Goal: Task Accomplishment & Management: Manage account settings

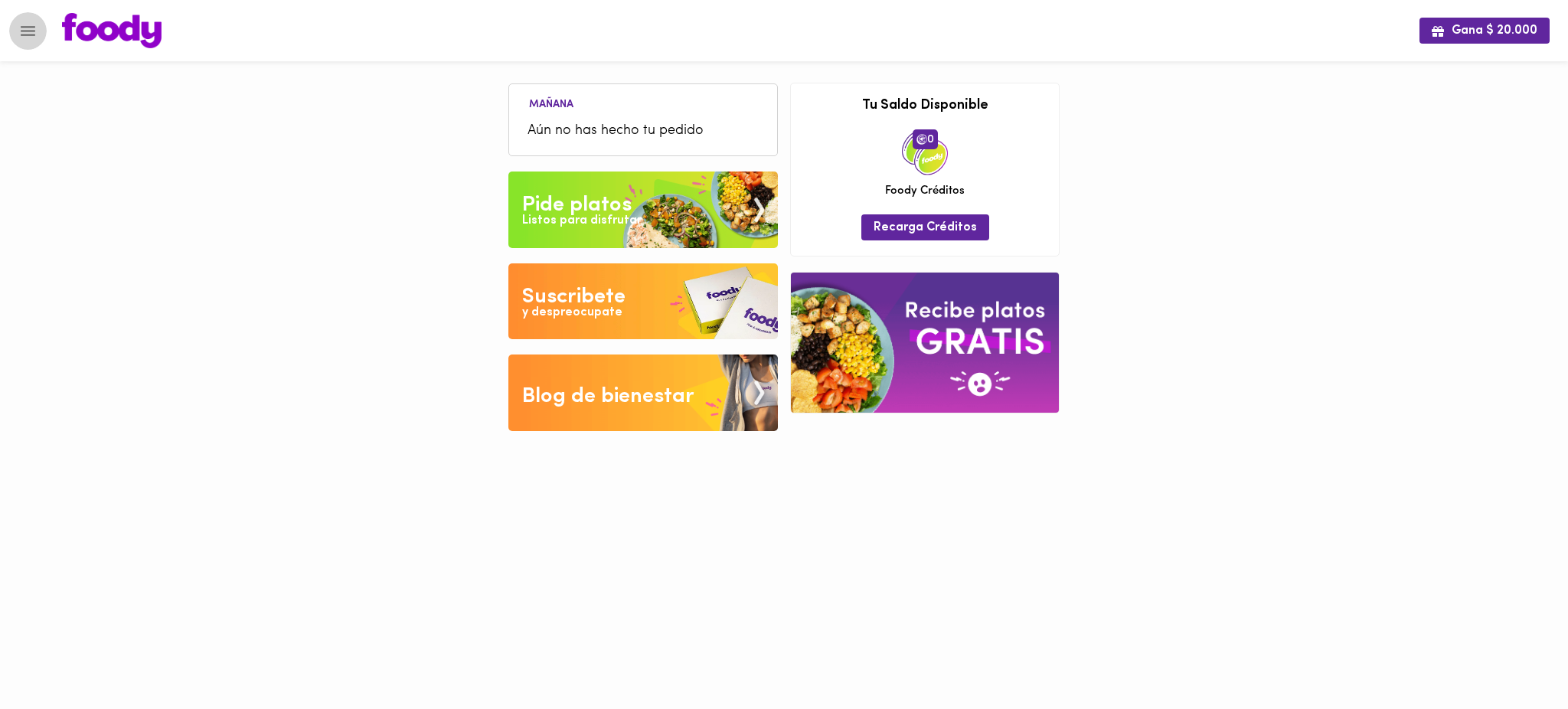
click at [20, 35] on icon "Menu" at bounding box center [28, 31] width 19 height 19
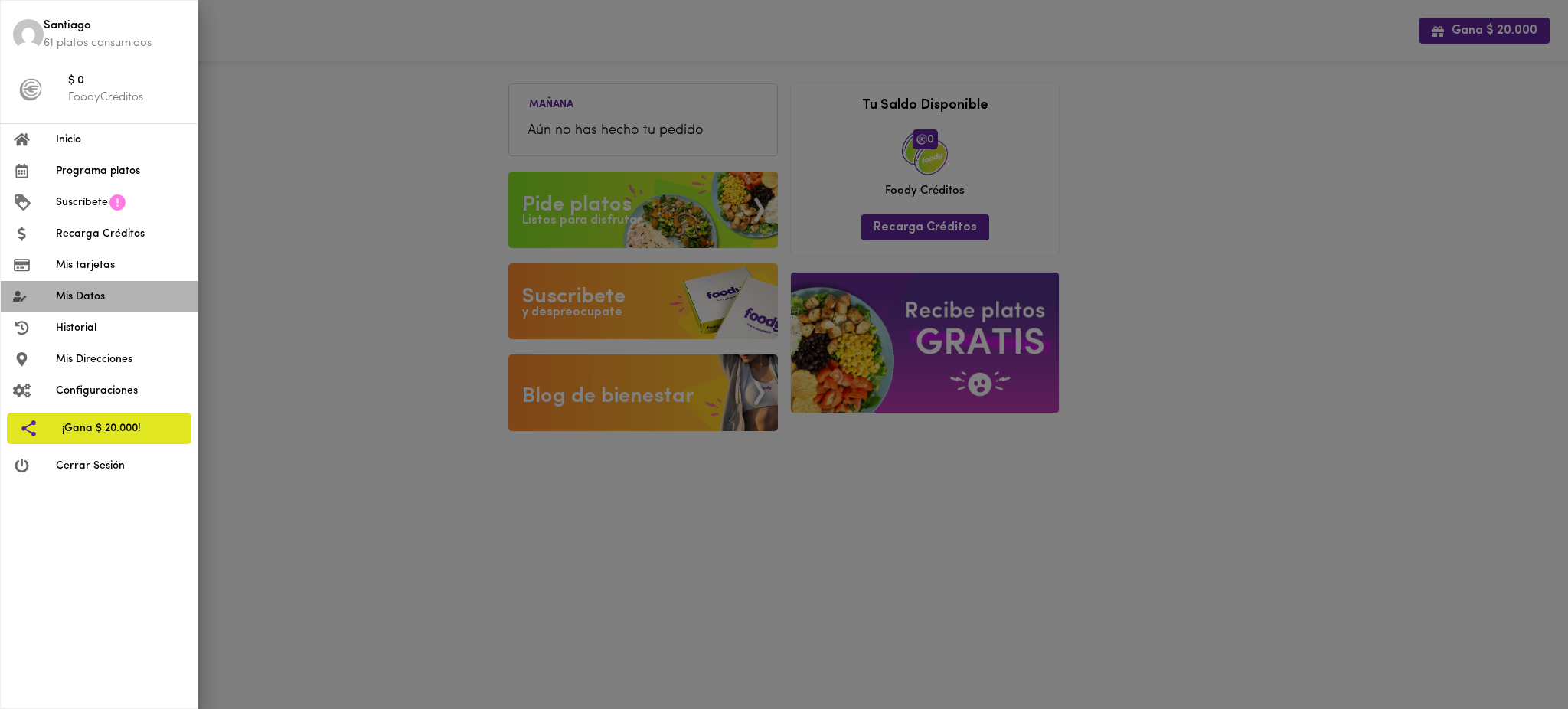
click at [119, 295] on span "Mis Datos" at bounding box center [120, 296] width 130 height 16
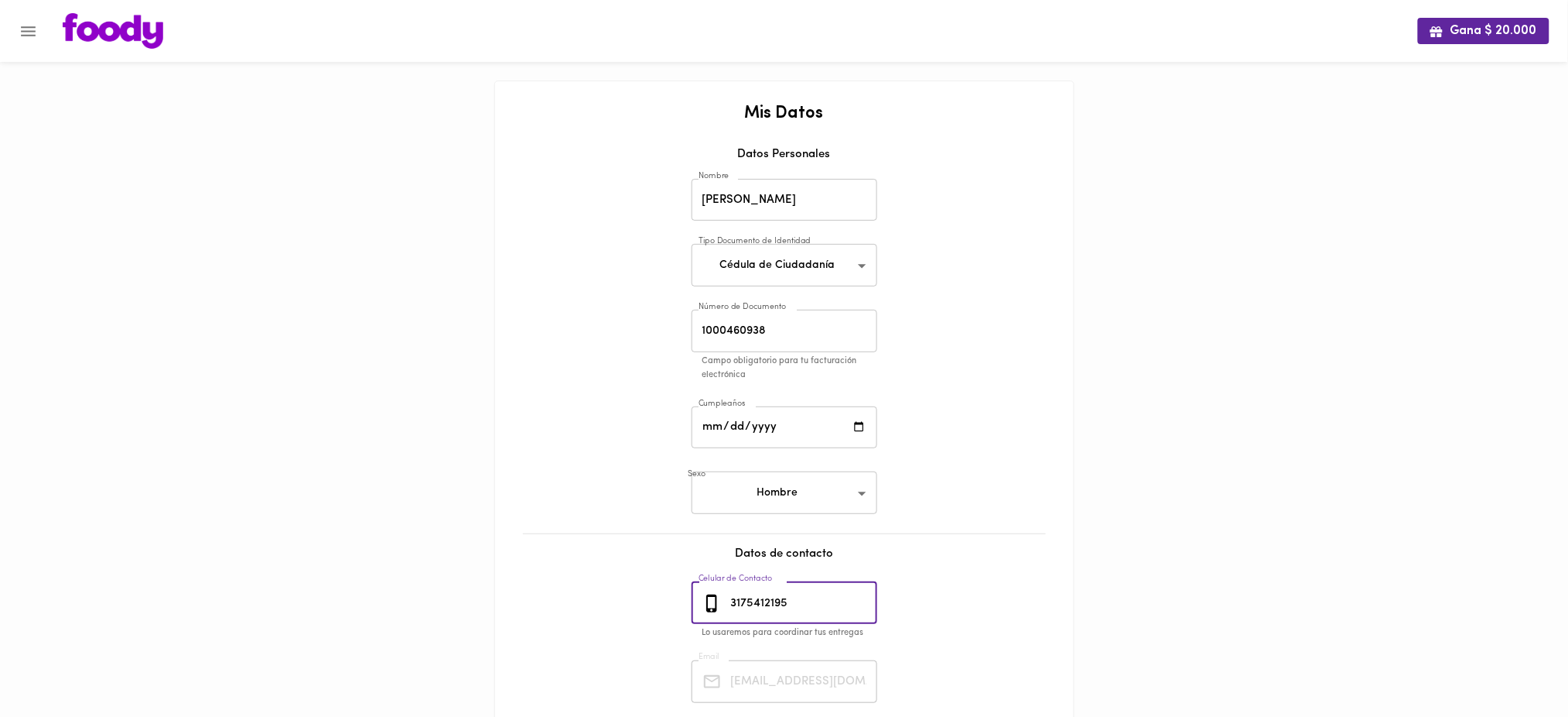
drag, startPoint x: 794, startPoint y: 606, endPoint x: 699, endPoint y: 610, distance: 95.1
click at [699, 610] on div "[PHONE_NUMBER] Celular de Contacto" at bounding box center [784, 604] width 185 height 43
click at [30, 32] on icon "Menu" at bounding box center [29, 31] width 20 height 20
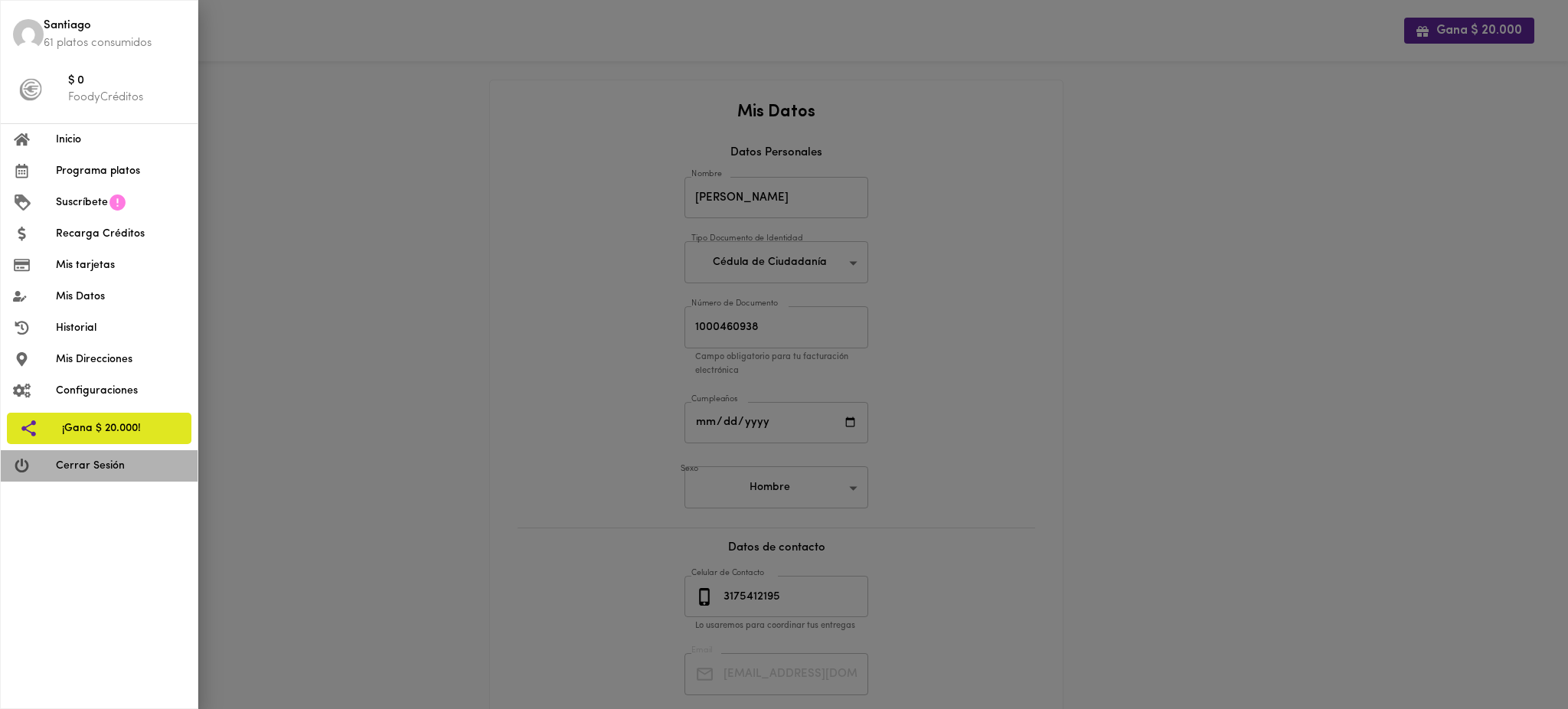
click at [95, 472] on span "Cerrar Sesión" at bounding box center [120, 466] width 130 height 16
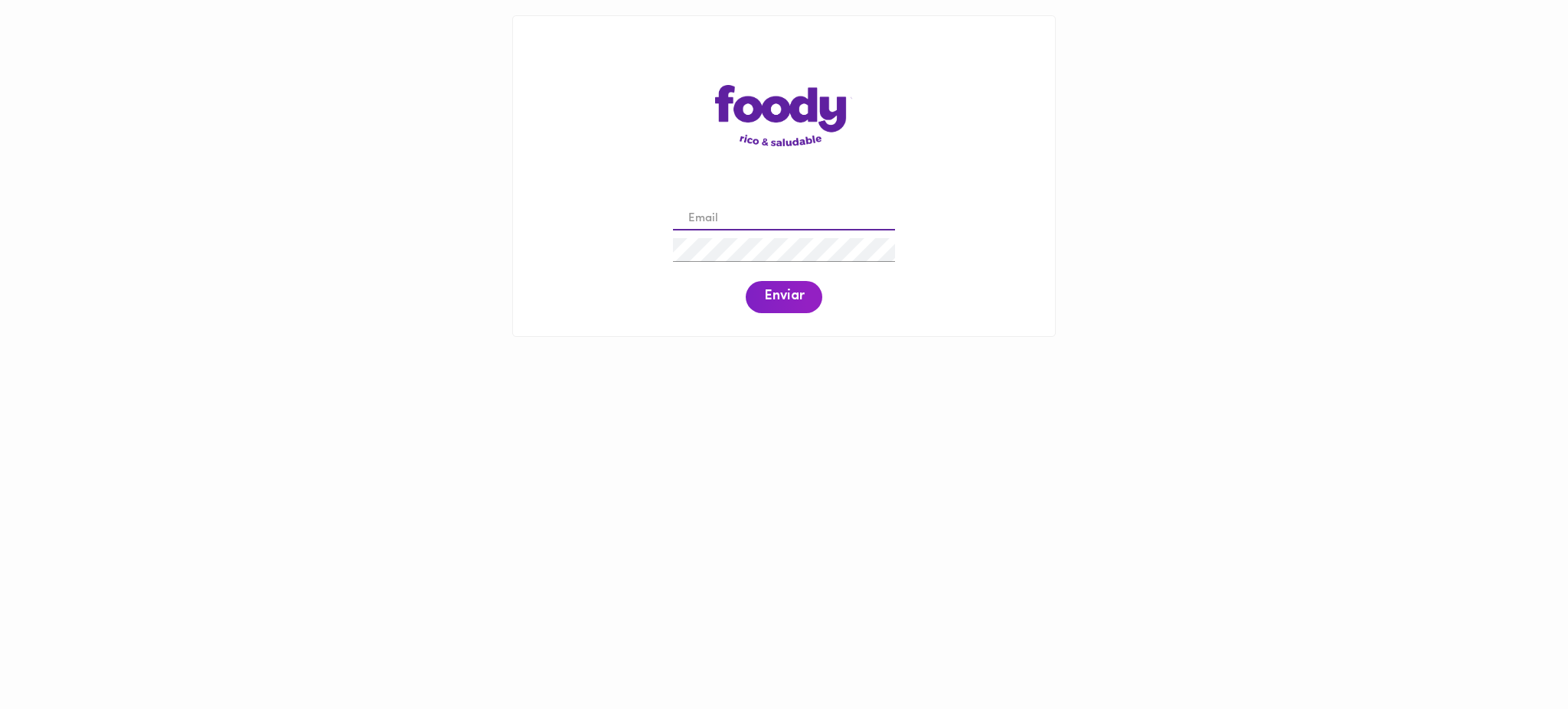
click at [724, 220] on input "email" at bounding box center [784, 219] width 222 height 24
paste input ""daniavigo@gmail.com ""
type input "daniavigo@gmail.com"
click at [780, 300] on span "Enviar" at bounding box center [784, 296] width 40 height 17
